Goal: Entertainment & Leisure: Consume media (video, audio)

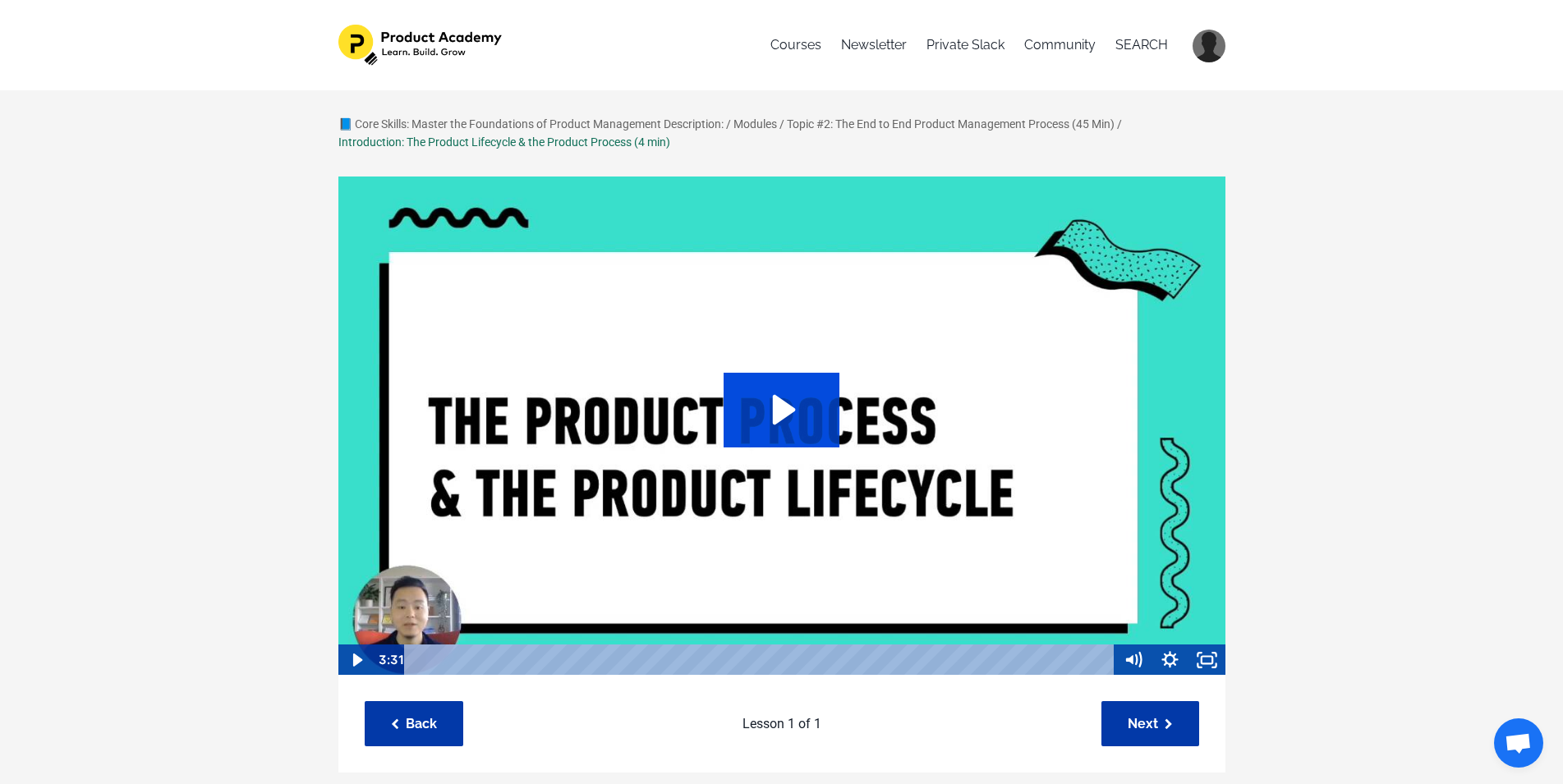
click at [754, 408] on icon "Play Video: sites/127338/video/ASYxtcPkTbKGJIs9paQ4_Topic_03-01_Product_Lifecyc…" at bounding box center [782, 409] width 116 height 74
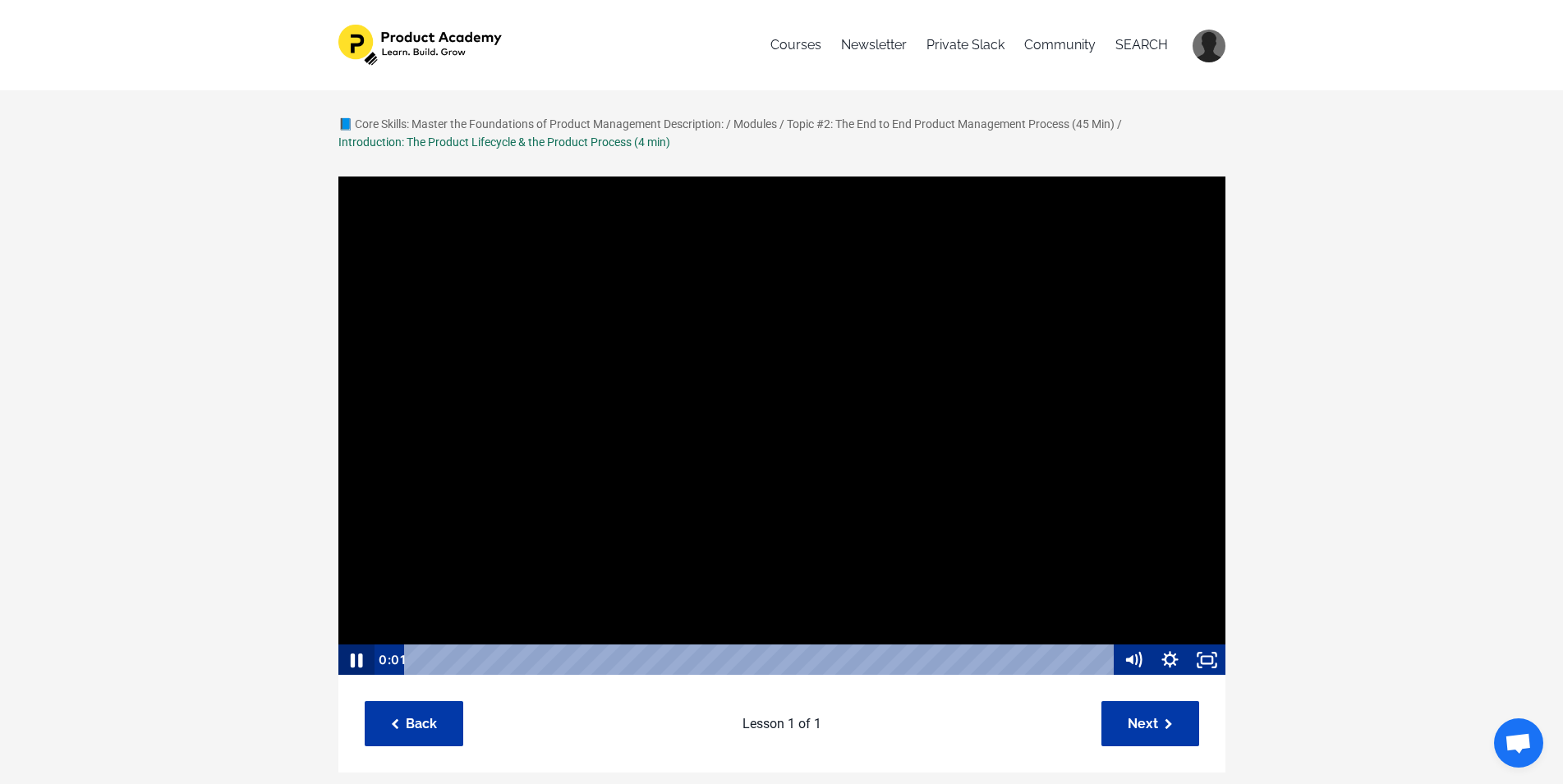
click at [354, 656] on icon "Pause" at bounding box center [355, 661] width 13 height 14
click at [1202, 660] on rect "Fullscreen" at bounding box center [1207, 661] width 11 height 8
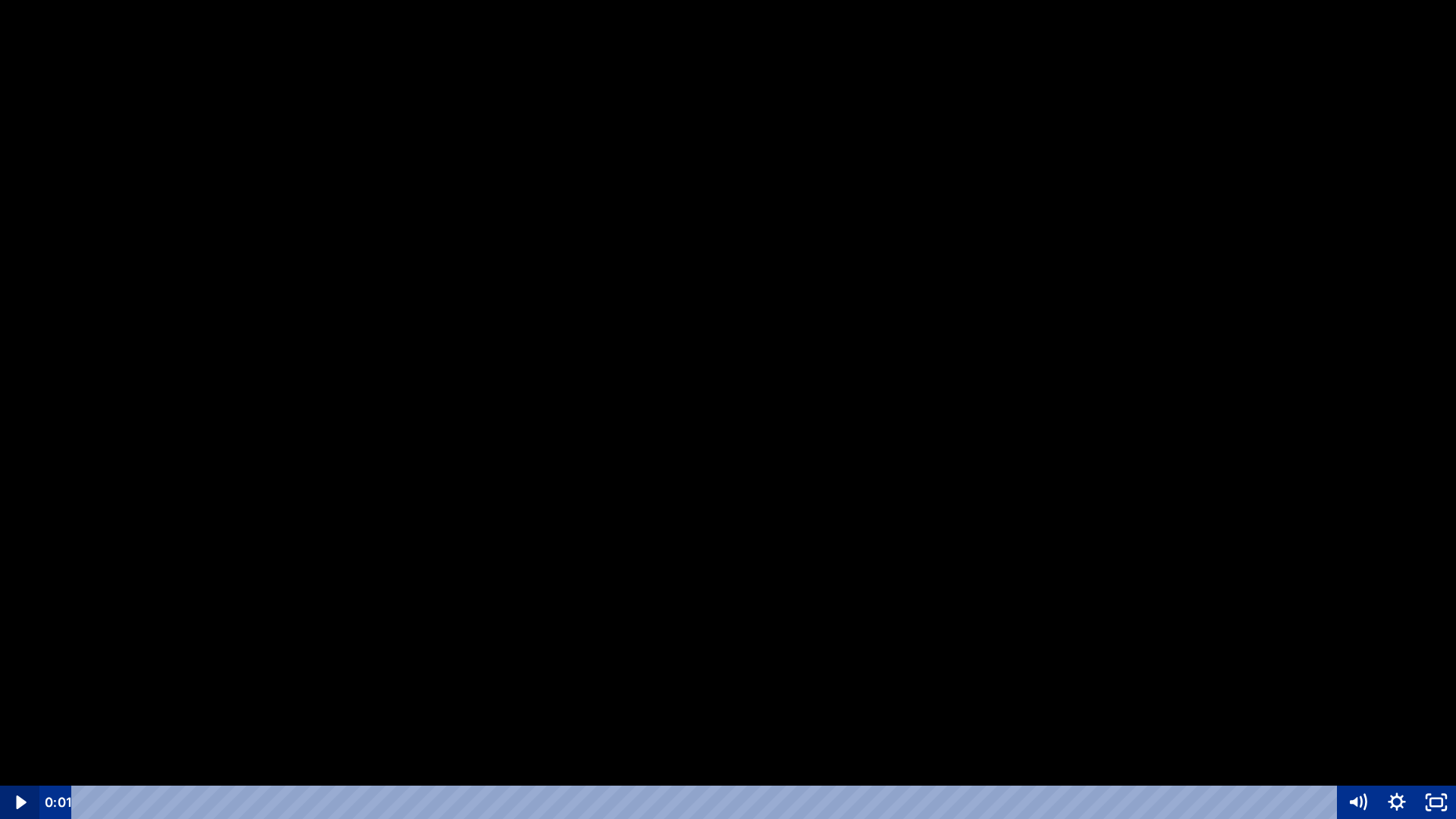
click at [17, 723] on icon "Play Video" at bounding box center [22, 802] width 39 height 33
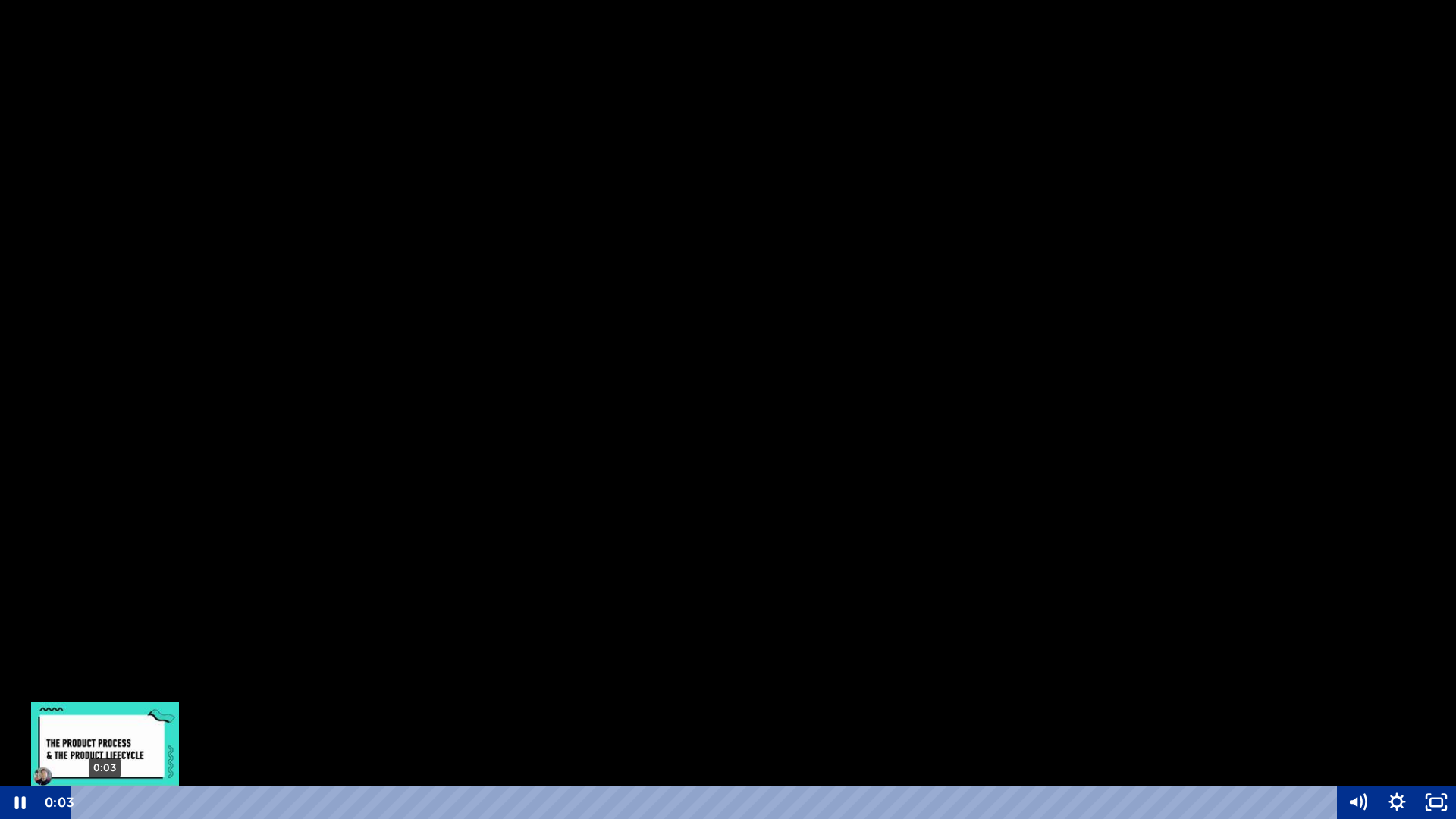
click at [86, 723] on div "0:03" at bounding box center [707, 802] width 1242 height 33
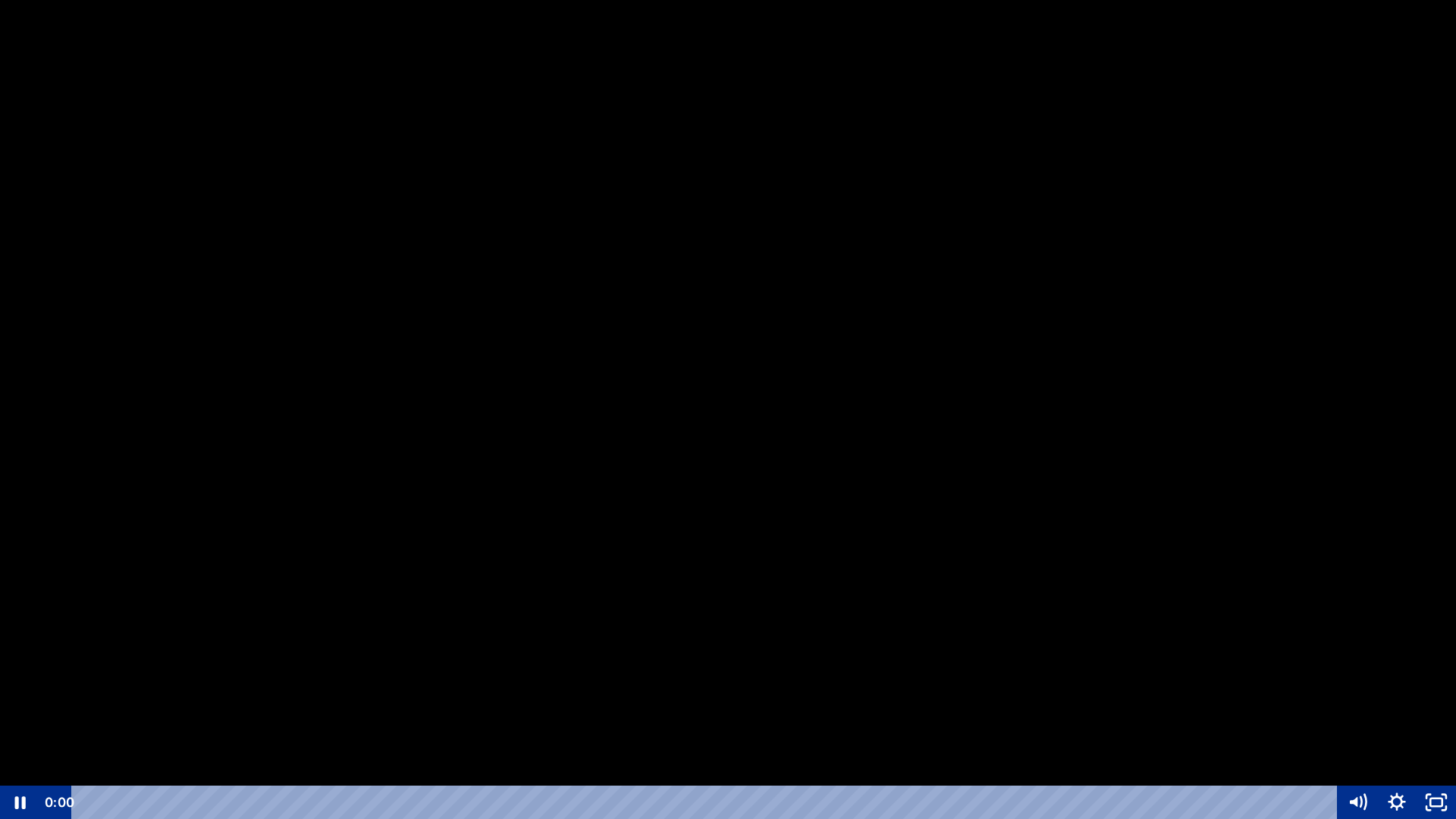
drag, startPoint x: 116, startPoint y: 800, endPoint x: 55, endPoint y: 800, distance: 61.0
click at [55, 723] on div "0:00 0:00" at bounding box center [688, 802] width 1298 height 33
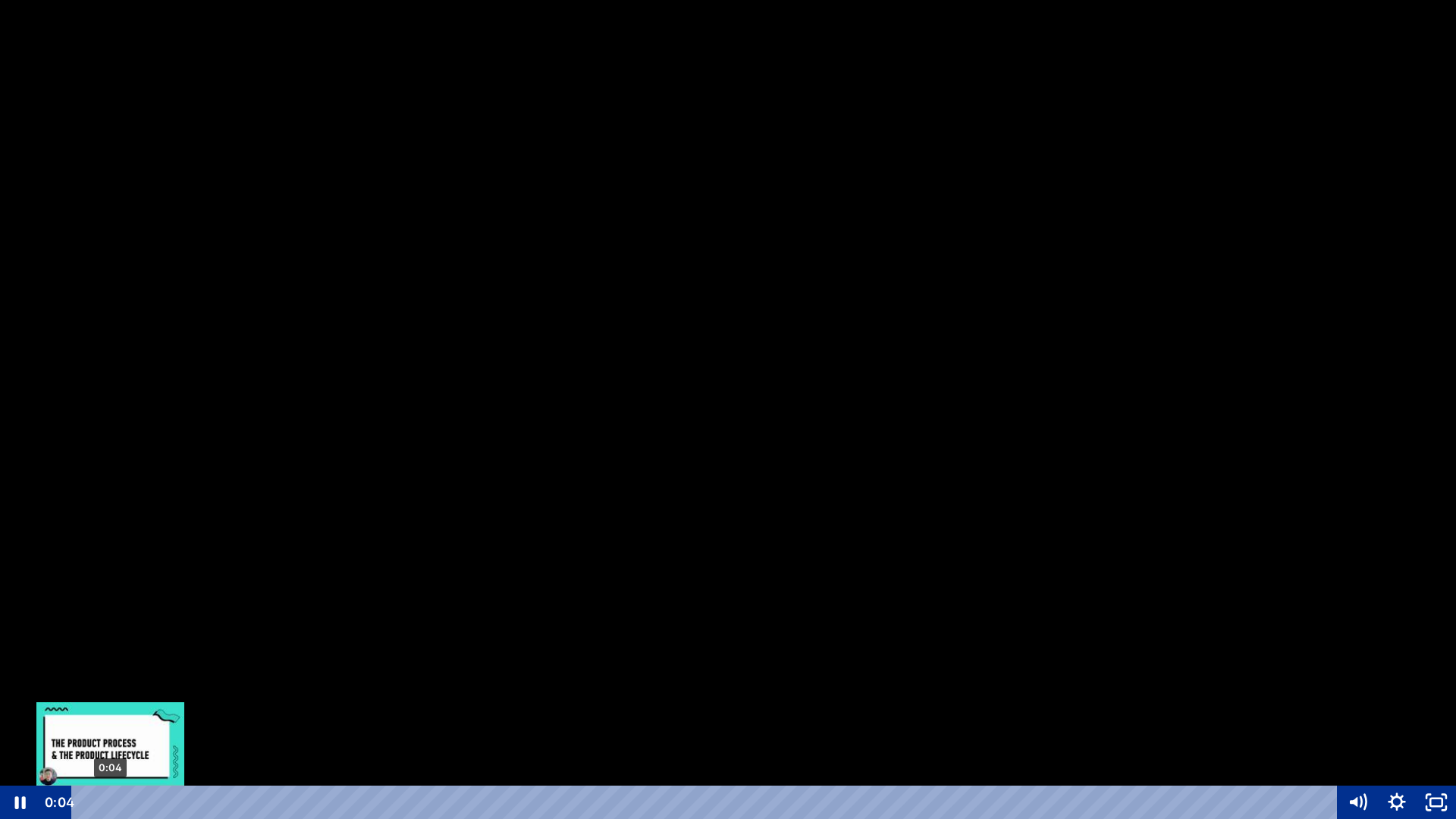
drag, startPoint x: 110, startPoint y: 798, endPoint x: 58, endPoint y: 798, distance: 52.0
click at [58, 723] on div "0:04 0:04" at bounding box center [688, 802] width 1298 height 33
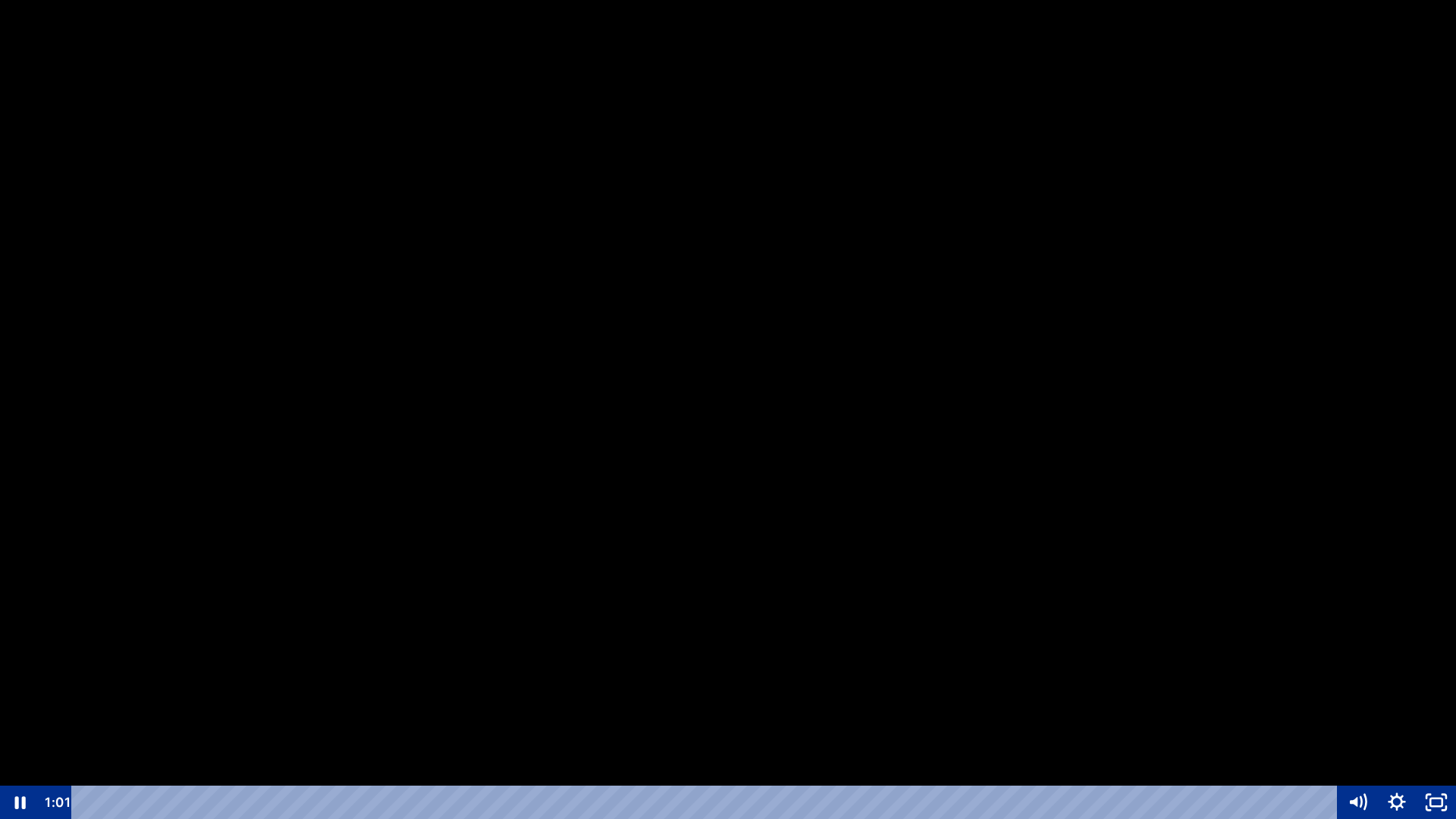
click at [399, 421] on div at bounding box center [728, 410] width 1456 height 819
